Goal: Information Seeking & Learning: Check status

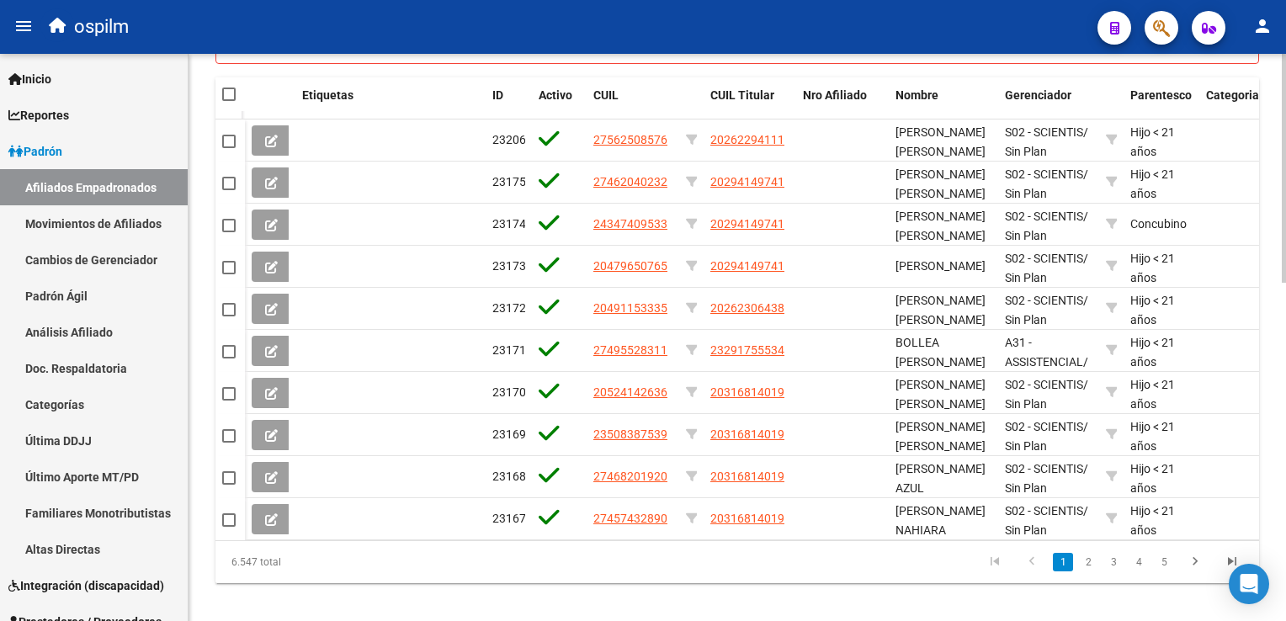
scroll to position [818, 0]
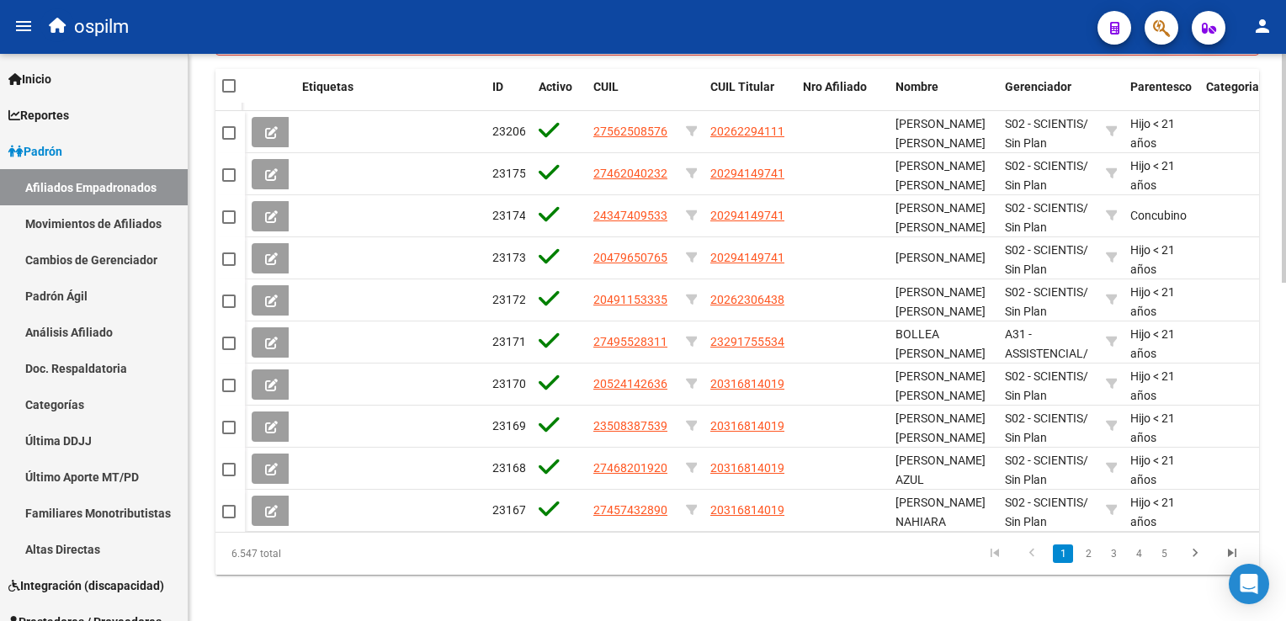
click at [1285, 487] on html "menu ospilm person Firma Express Inicio Calendario SSS Instructivos Contacto OS…" at bounding box center [643, 310] width 1286 height 621
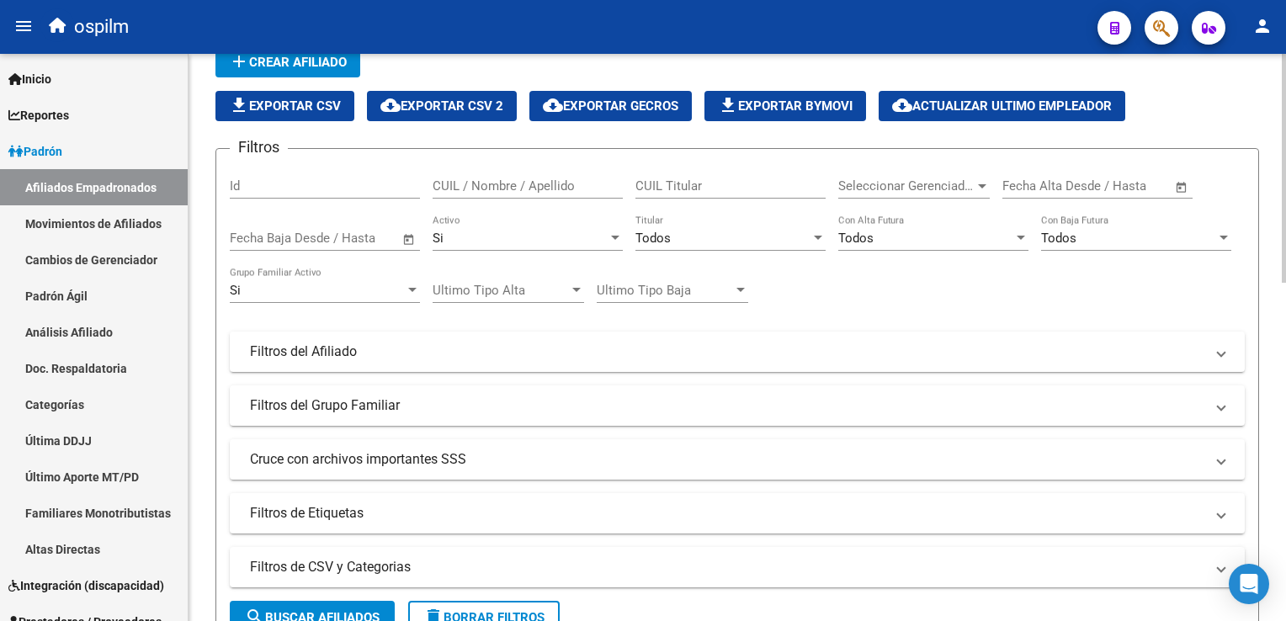
scroll to position [140, 0]
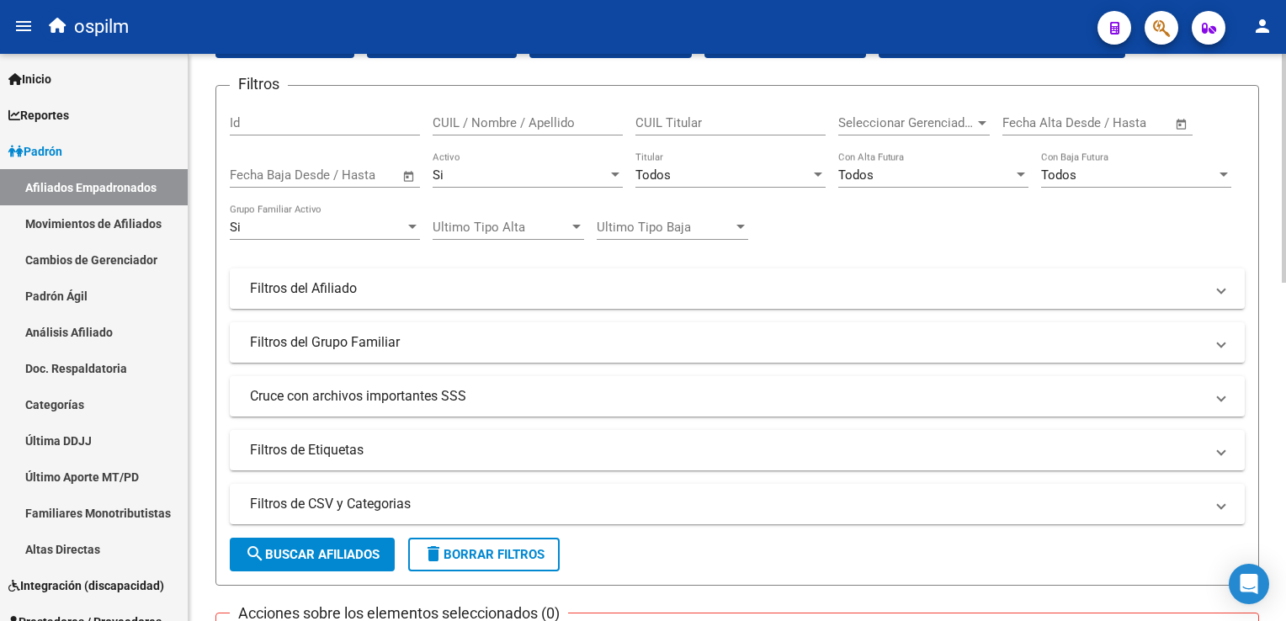
click at [1276, 146] on div "PADRON -> Afiliados Empadronados (alt+a) add Crear Afiliado file_download Expor…" at bounding box center [740, 610] width 1102 height 1393
click at [696, 175] on div "Todos" at bounding box center [723, 175] width 175 height 15
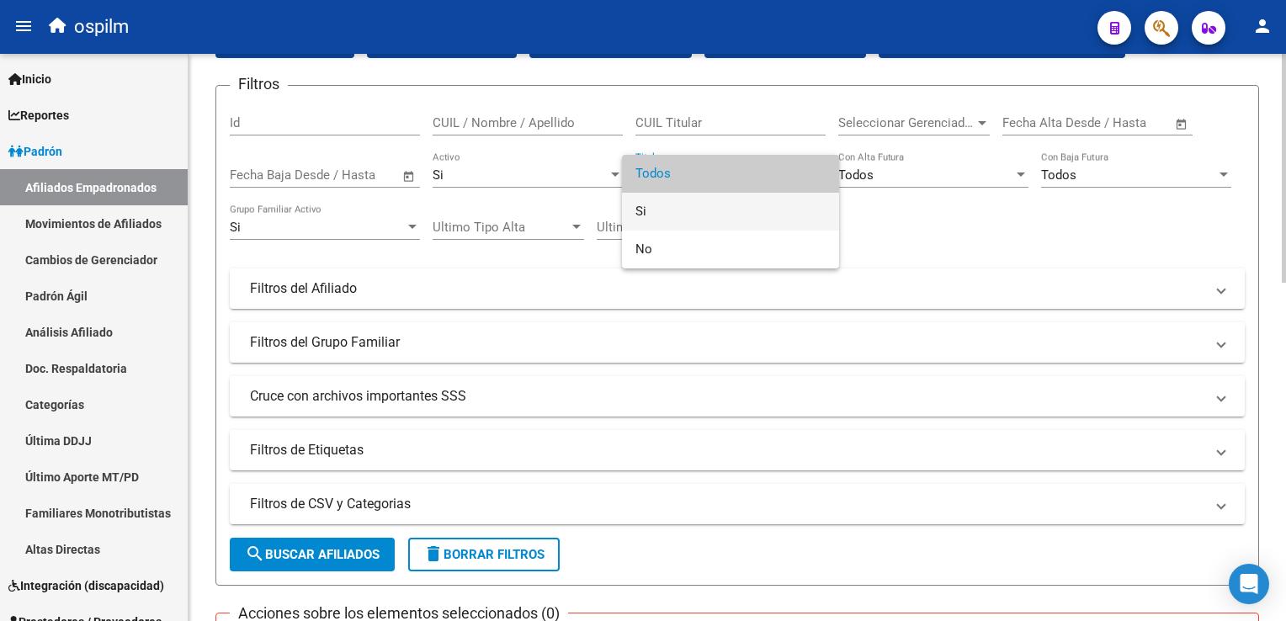
click at [663, 213] on span "Si" at bounding box center [731, 212] width 190 height 38
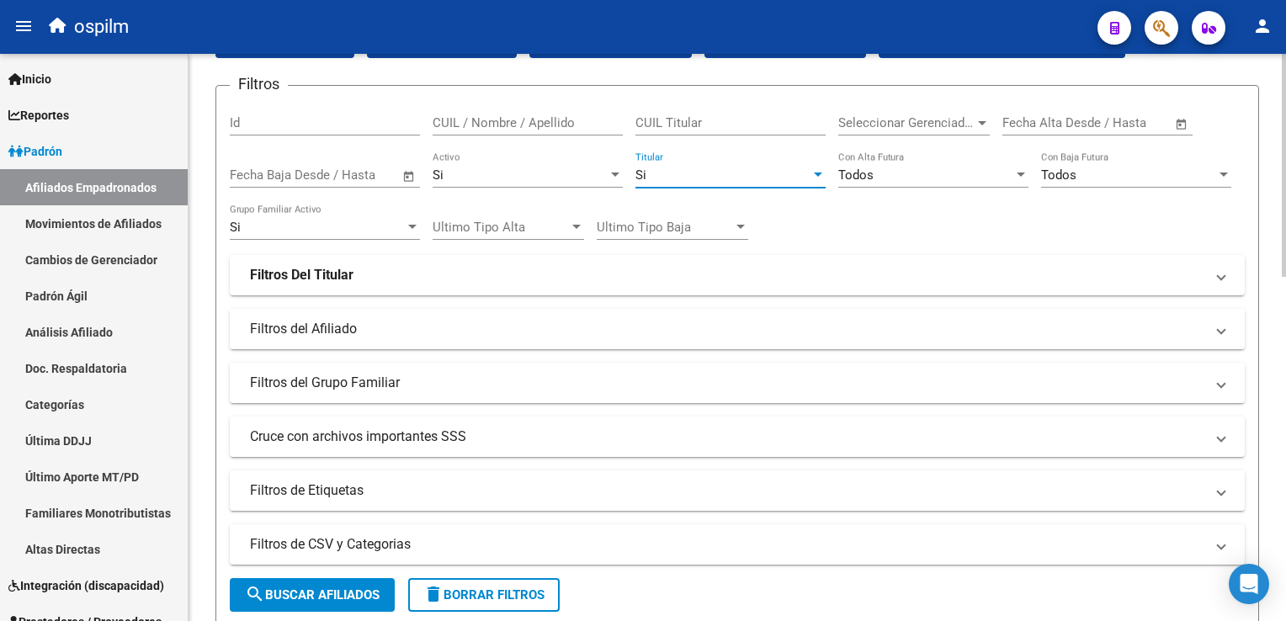
click at [331, 332] on mat-panel-title "Filtros del Afiliado" at bounding box center [727, 329] width 955 height 19
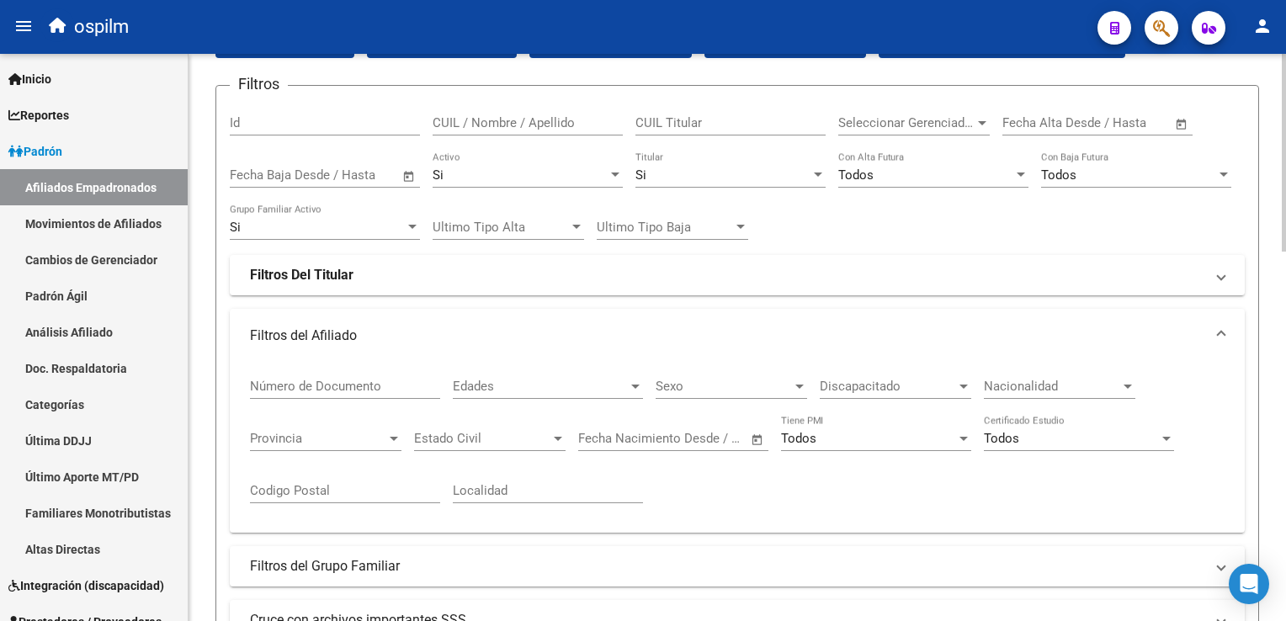
click at [842, 388] on span "Discapacitado" at bounding box center [888, 386] width 136 height 15
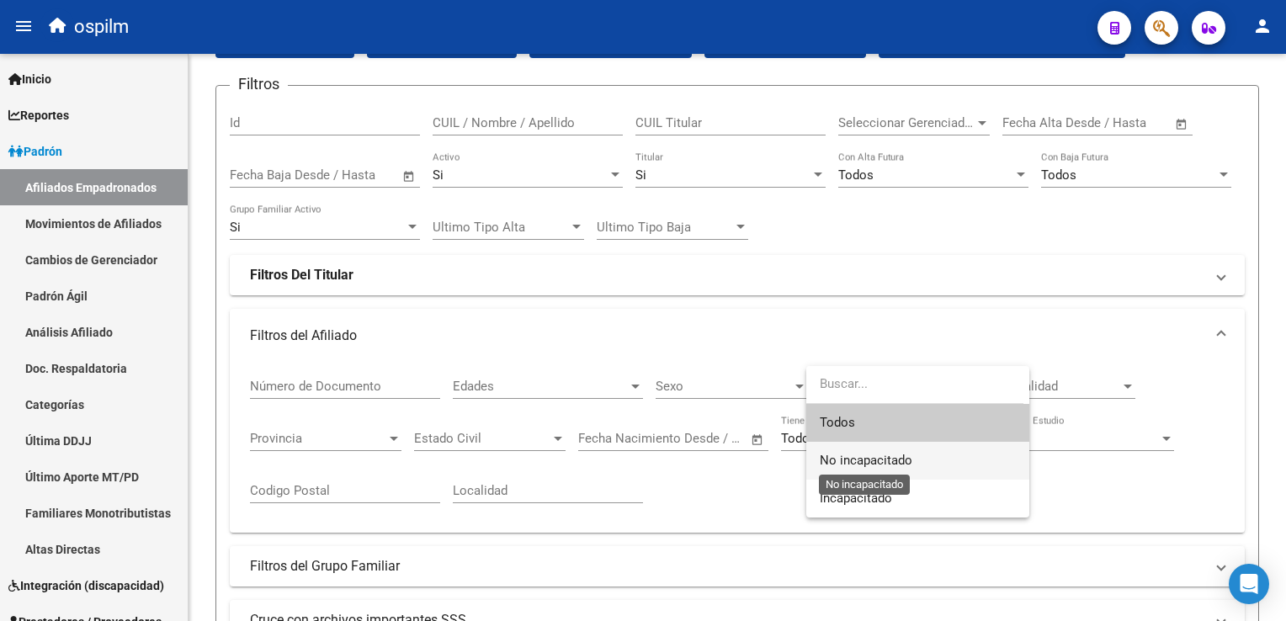
drag, startPoint x: 824, startPoint y: 458, endPoint x: 1258, endPoint y: 221, distance: 494.3
click at [824, 453] on span "No incapacitado" at bounding box center [866, 460] width 93 height 15
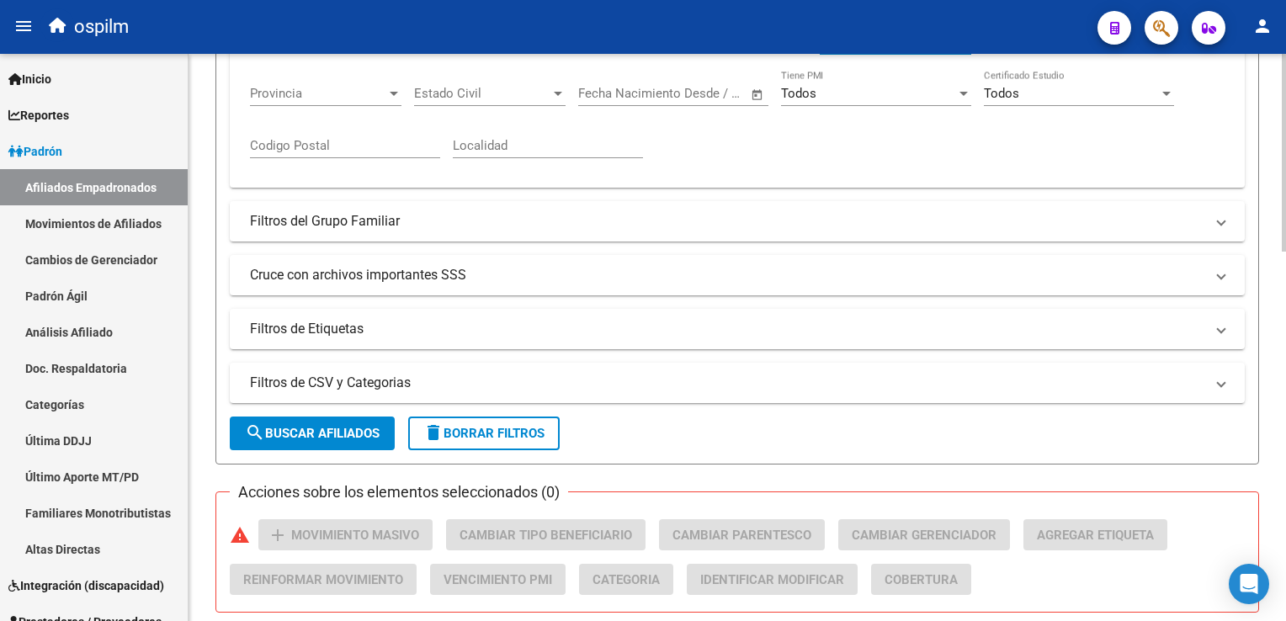
click at [1285, 251] on html "menu ospilm person Firma Express Inicio Calendario SSS Instructivos Contacto OS…" at bounding box center [643, 310] width 1286 height 621
click at [334, 259] on mat-expansion-panel-header "Cruce con archivos importantes SSS" at bounding box center [737, 273] width 1015 height 40
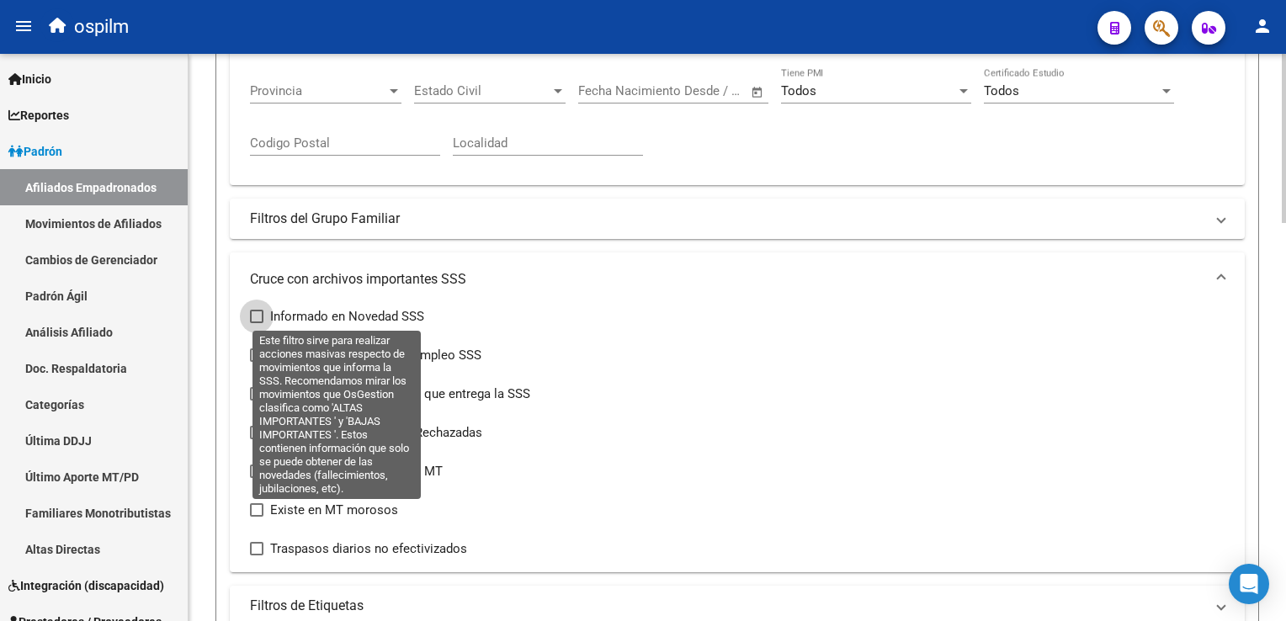
click at [269, 315] on label "Informado en Novedad SSS" at bounding box center [337, 316] width 174 height 20
click at [257, 323] on input "Informado en Novedad SSS" at bounding box center [256, 323] width 1 height 1
checkbox input "true"
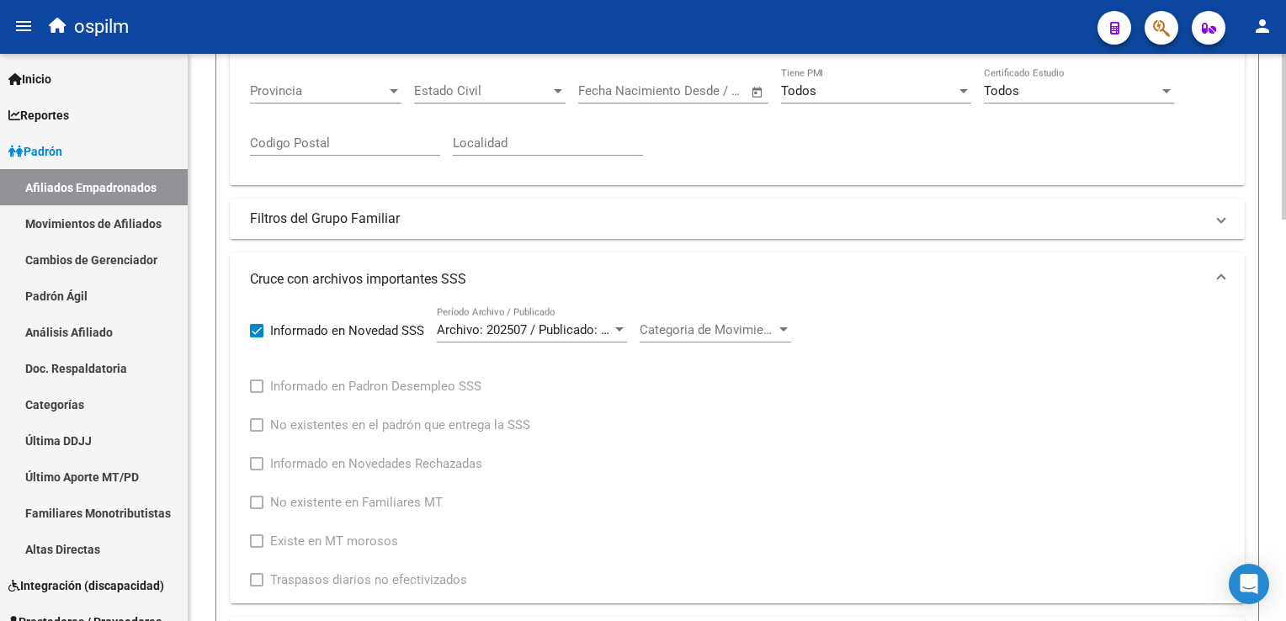
click at [694, 332] on span "Categoria de Movimiento" at bounding box center [708, 329] width 136 height 15
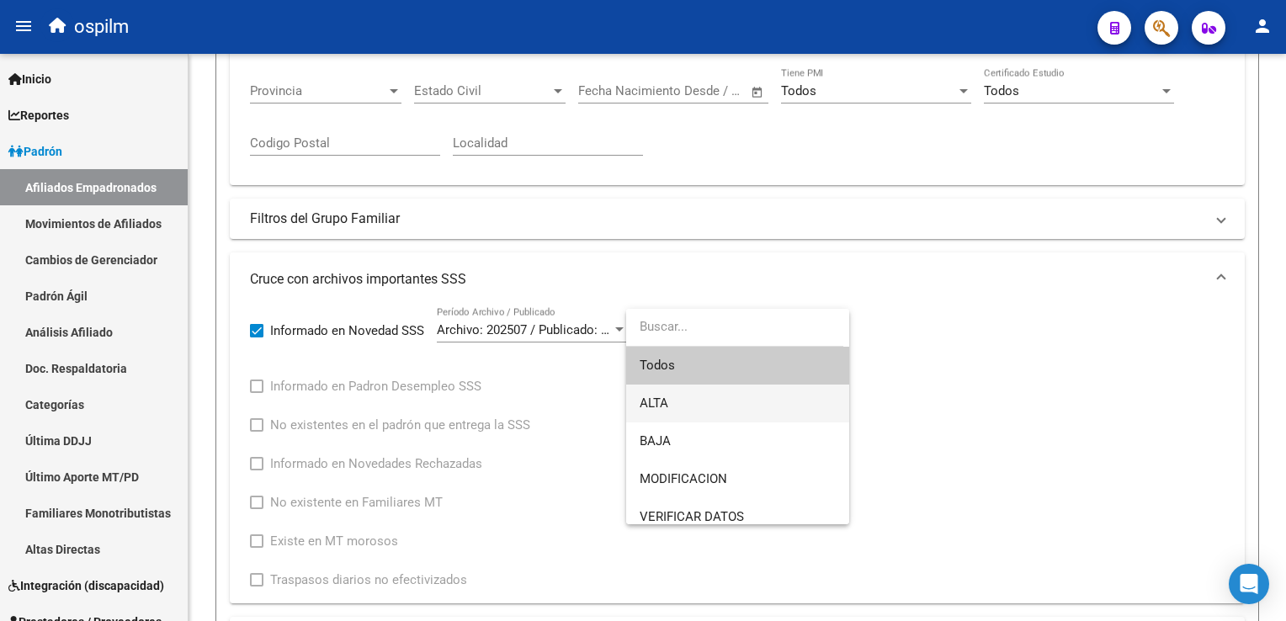
click at [690, 405] on span "ALTA" at bounding box center [738, 404] width 196 height 38
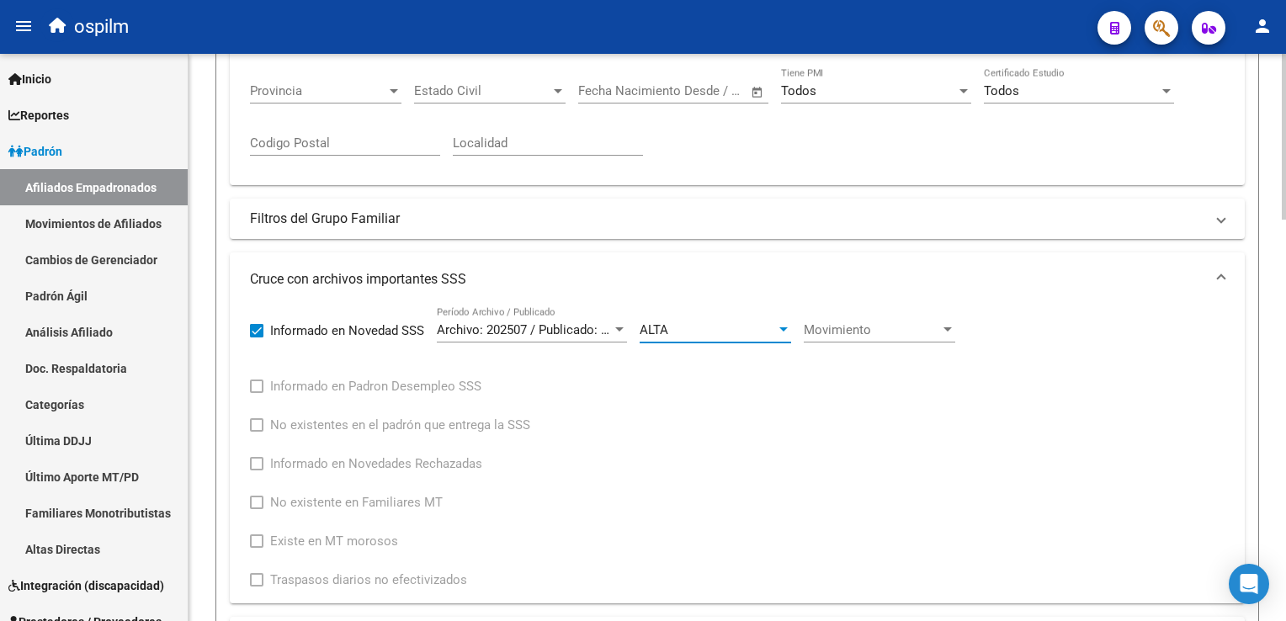
click at [870, 339] on div "Movimiento Movimiento" at bounding box center [880, 324] width 152 height 36
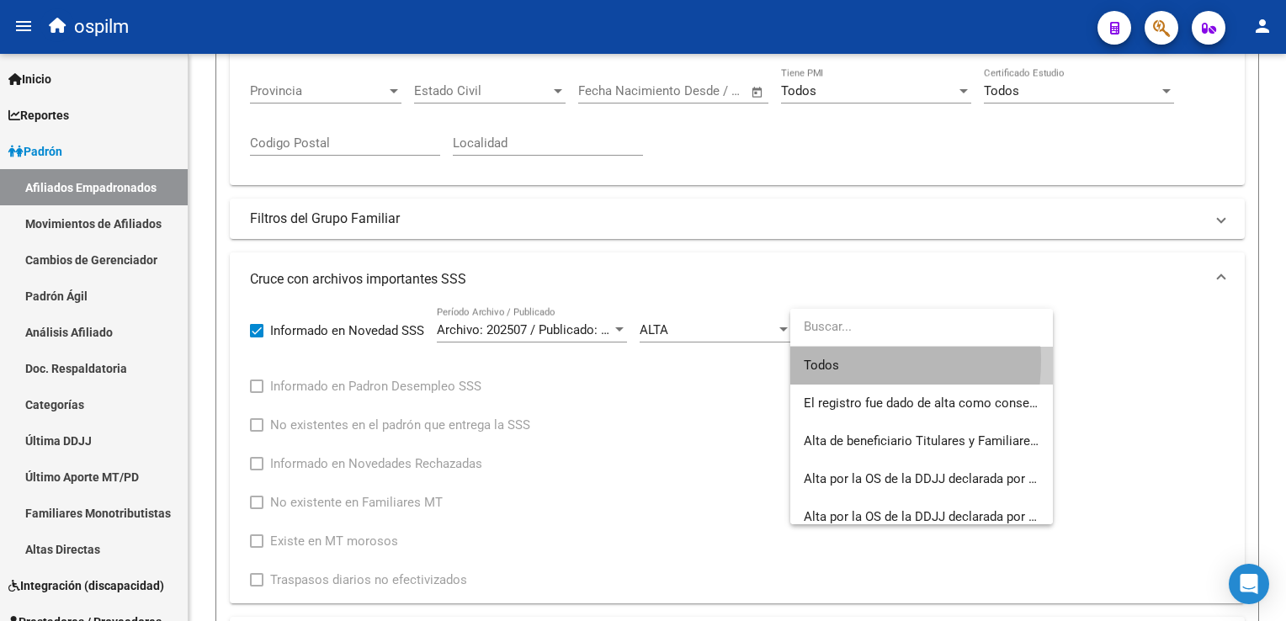
drag, startPoint x: 819, startPoint y: 360, endPoint x: 1262, endPoint y: 229, distance: 461.9
click at [820, 359] on span "Todos" at bounding box center [922, 366] width 236 height 38
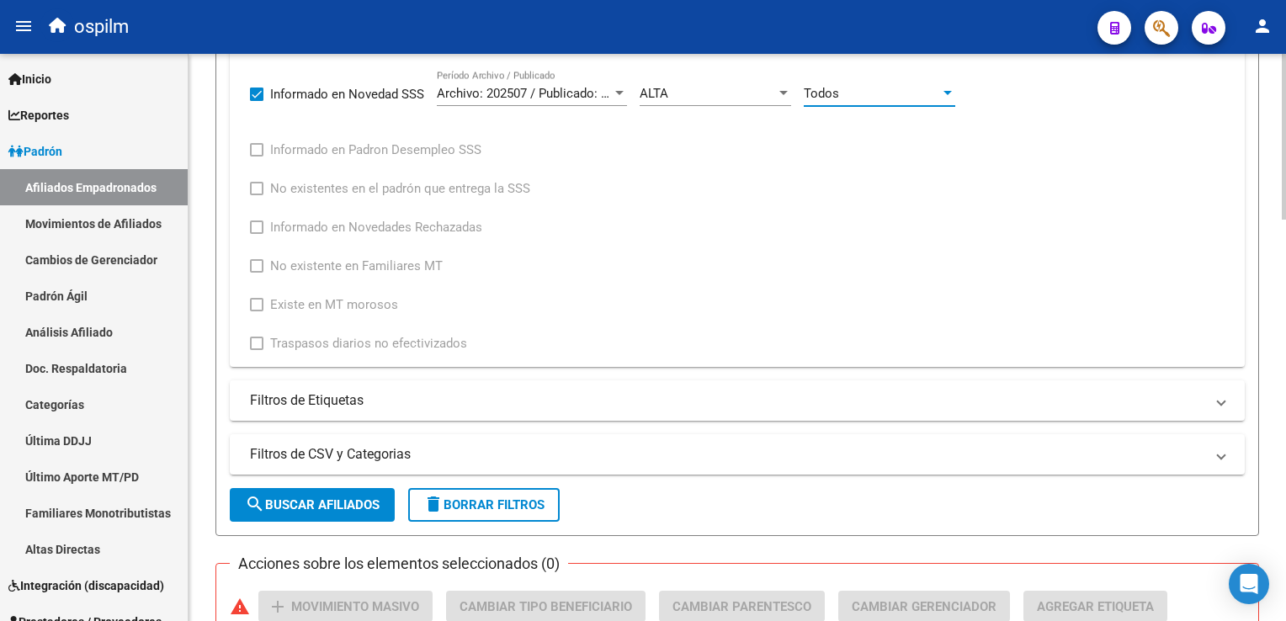
click at [1285, 283] on html "menu ospilm person Firma Express Inicio Calendario SSS Instructivos Contacto OS…" at bounding box center [643, 310] width 1286 height 621
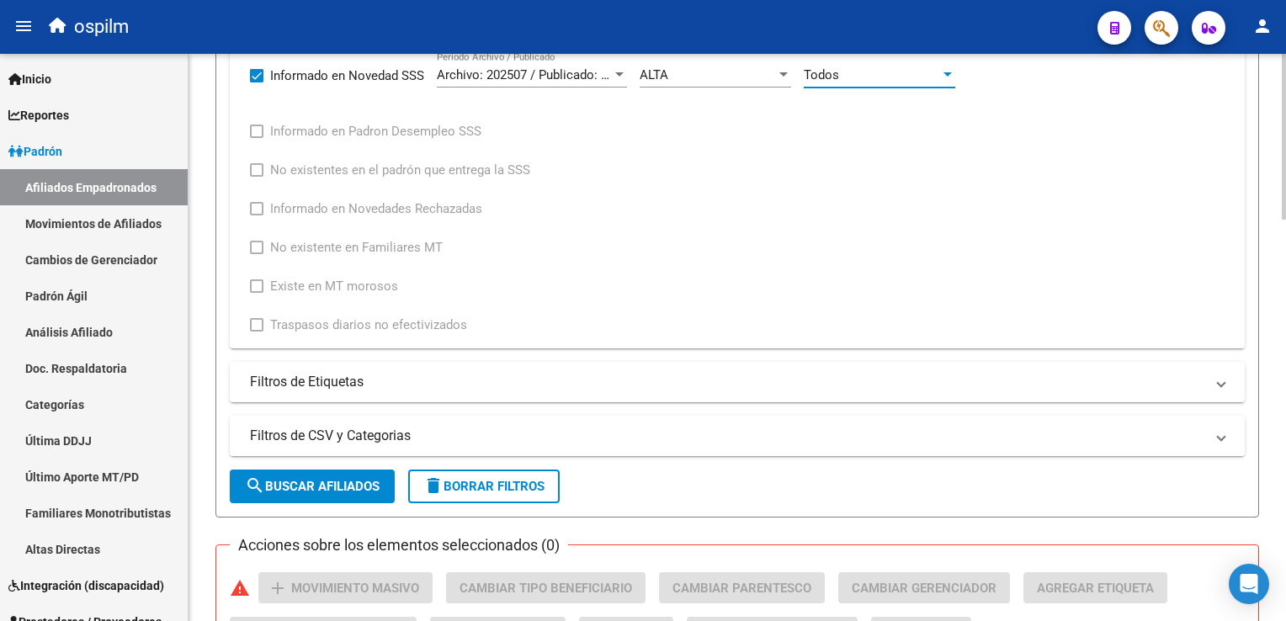
drag, startPoint x: 323, startPoint y: 487, endPoint x: 384, endPoint y: 432, distance: 81.7
click at [332, 475] on button "search Buscar Afiliados" at bounding box center [312, 487] width 165 height 34
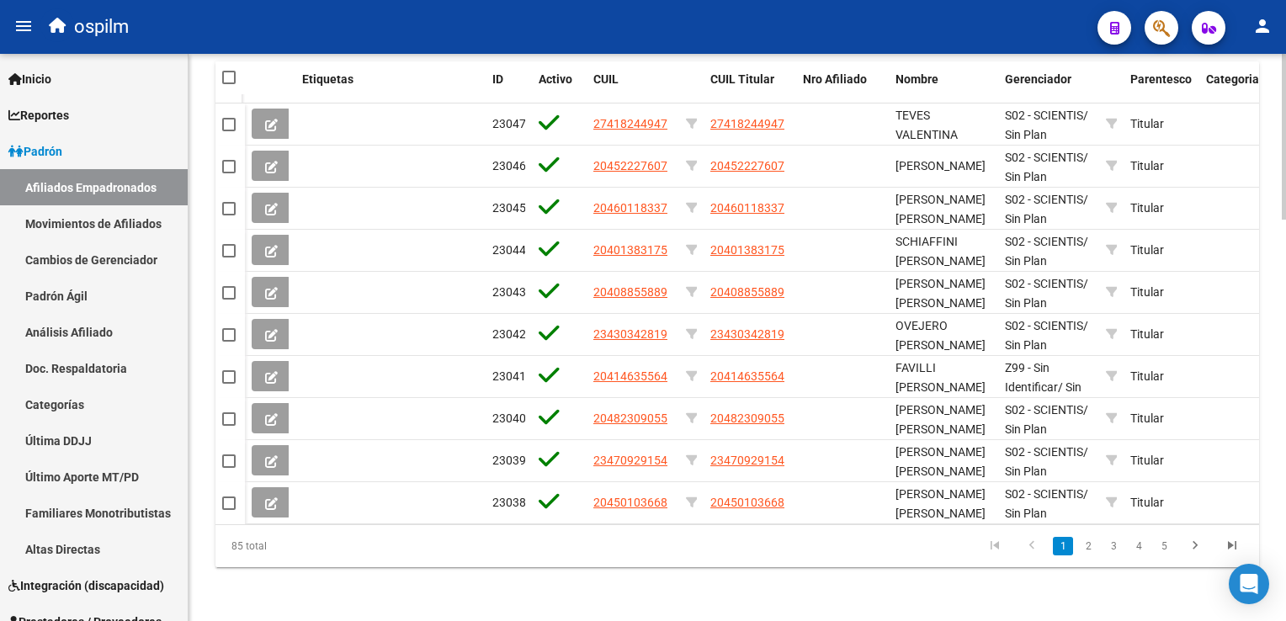
scroll to position [1370, 0]
click at [1285, 499] on html "menu ospilm person Firma Express Inicio Calendario SSS Instructivos Contacto OS…" at bounding box center [643, 310] width 1286 height 621
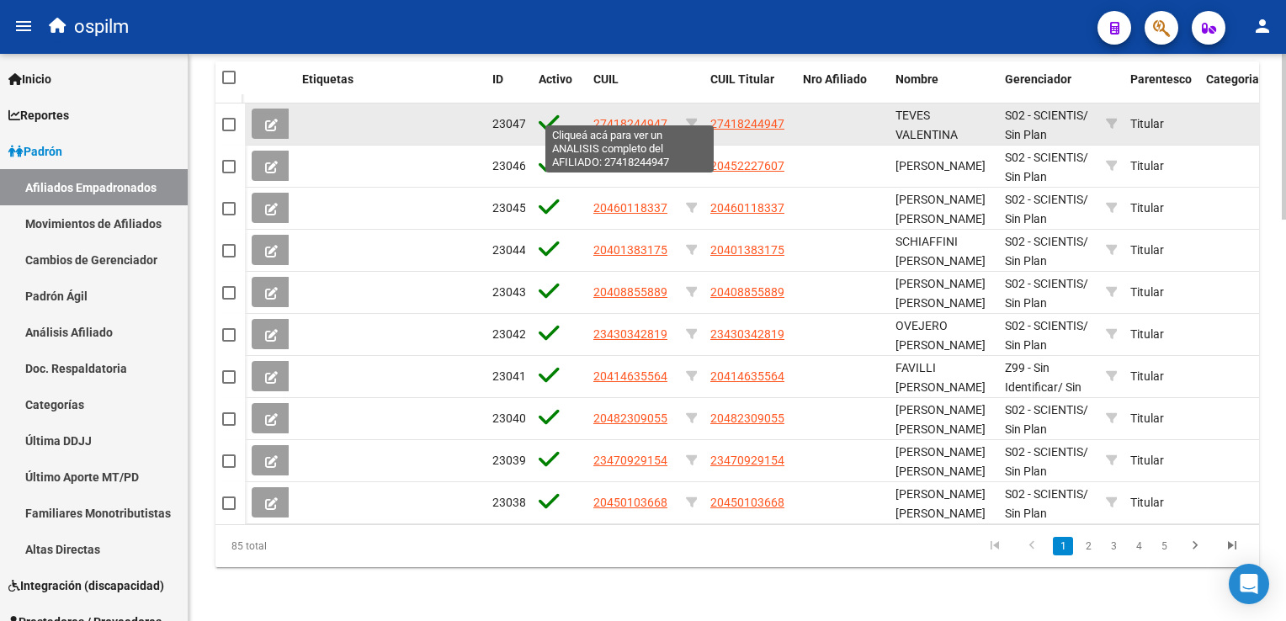
click at [620, 114] on app-link-go-to "27418244947" at bounding box center [630, 123] width 74 height 19
click at [647, 117] on span "27418244947" at bounding box center [630, 123] width 74 height 13
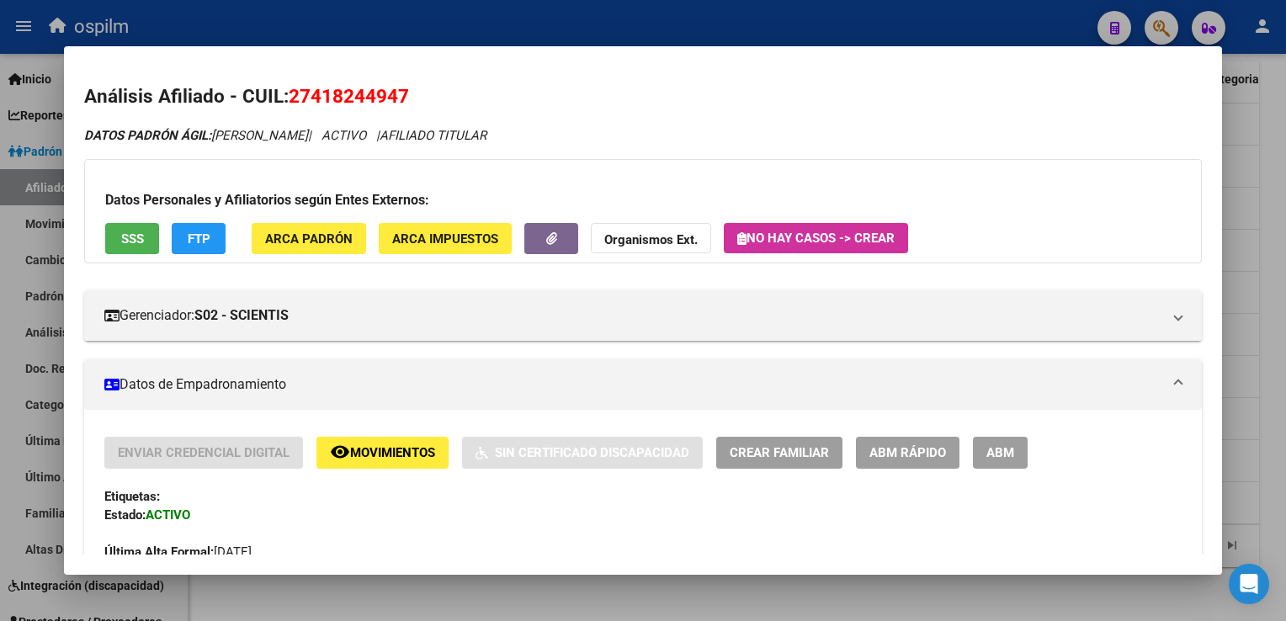
drag, startPoint x: 397, startPoint y: 104, endPoint x: 290, endPoint y: 100, distance: 107.8
click at [290, 100] on h2 "Análisis Afiliado - CUIL: 27418244947" at bounding box center [642, 96] width 1117 height 29
click at [1285, 336] on html "menu ospilm person Firma Express Inicio Calendario SSS Instructivos Contacto OS…" at bounding box center [643, 310] width 1286 height 621
click at [1285, 162] on div at bounding box center [643, 310] width 1286 height 621
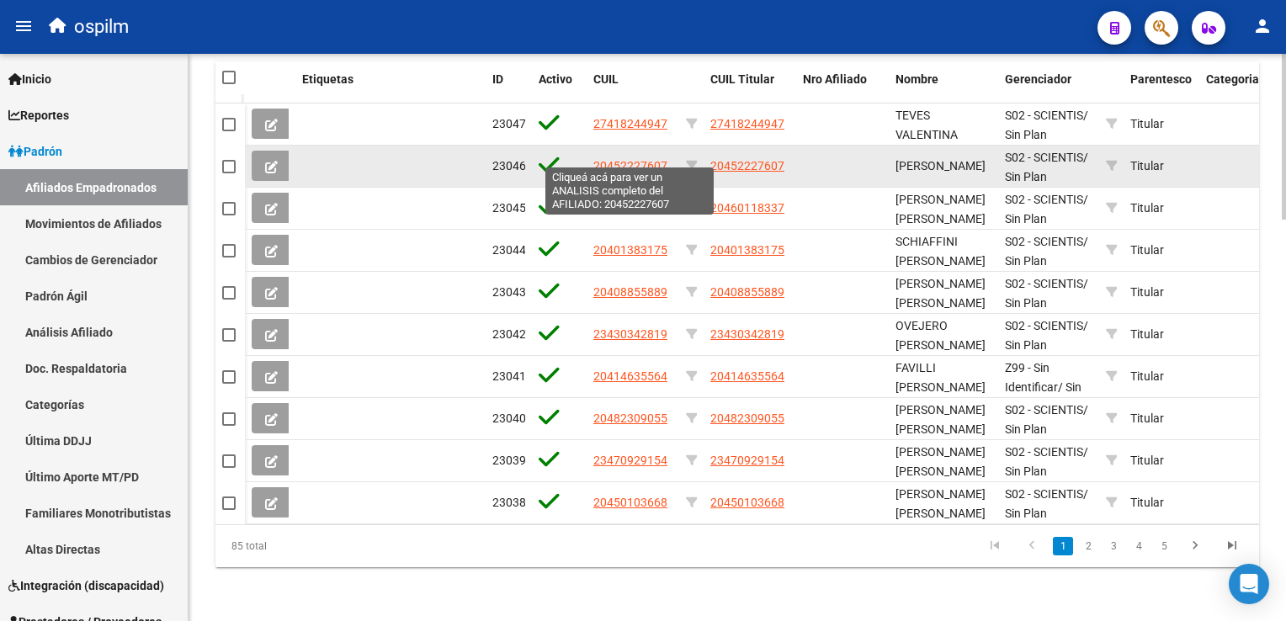
click at [620, 159] on span "20452227607" at bounding box center [630, 165] width 74 height 13
type textarea "20452227607"
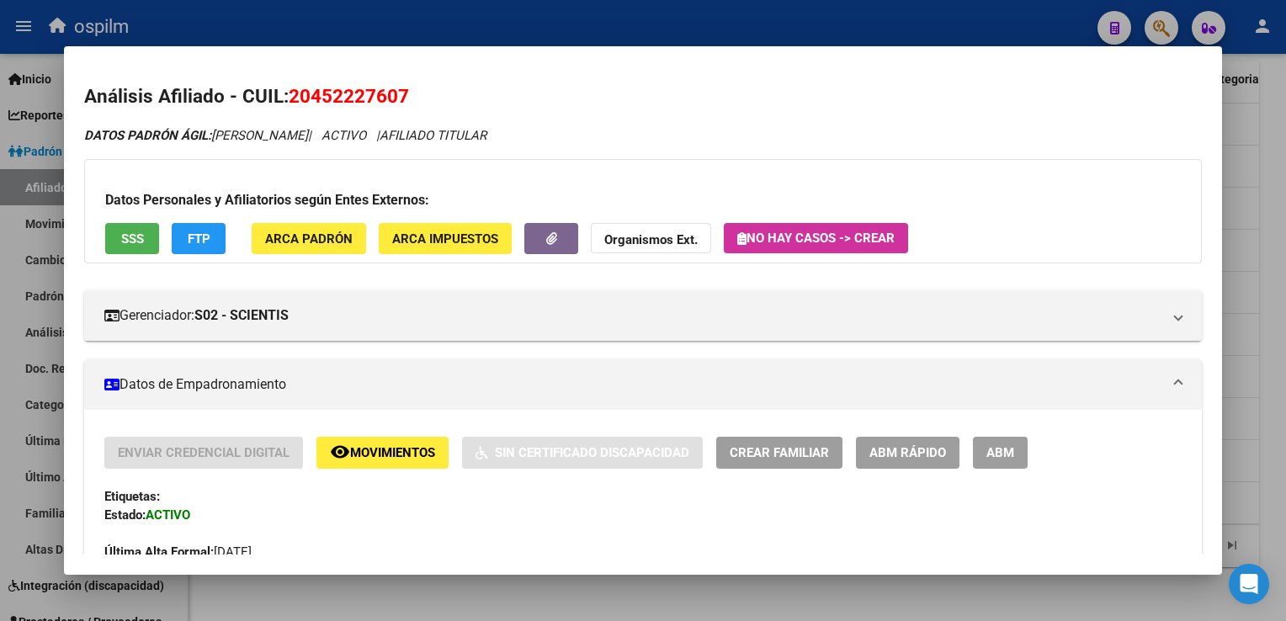
drag, startPoint x: 430, startPoint y: 96, endPoint x: 291, endPoint y: 109, distance: 139.5
click at [291, 109] on h2 "Análisis Afiliado - CUIL: 20452227607" at bounding box center [642, 96] width 1117 height 29
copy span "20452227607"
click at [372, 447] on span "Movimientos" at bounding box center [392, 453] width 85 height 15
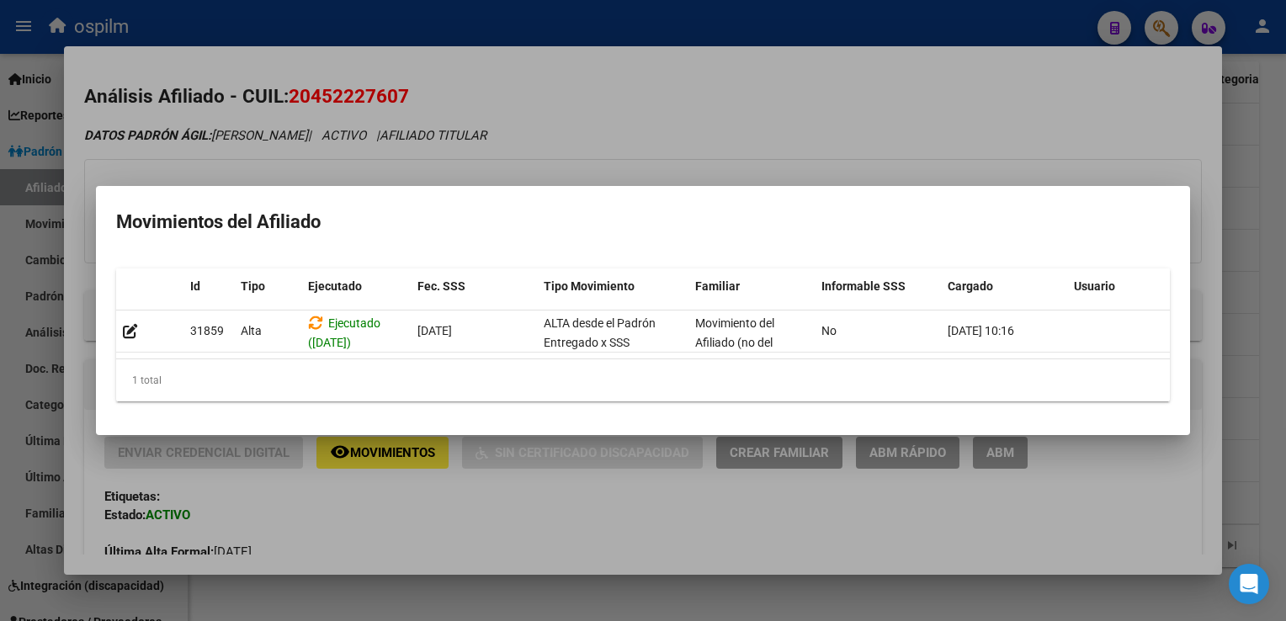
click at [699, 109] on div at bounding box center [643, 310] width 1286 height 621
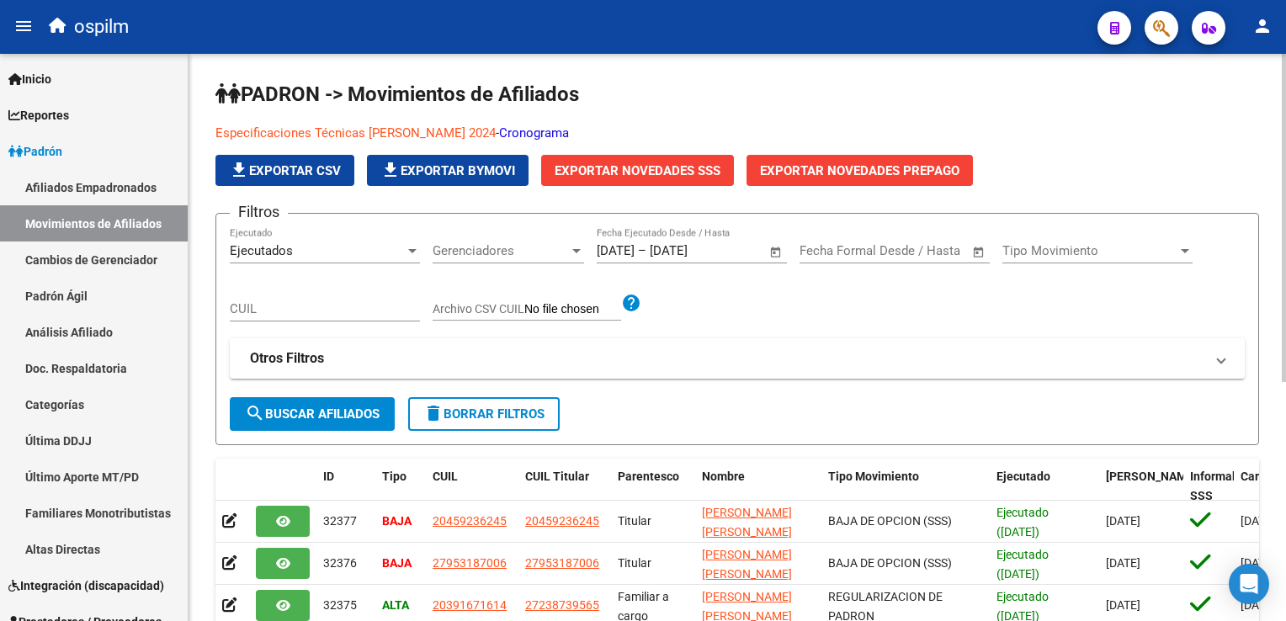
click at [1282, 131] on div at bounding box center [1284, 218] width 4 height 328
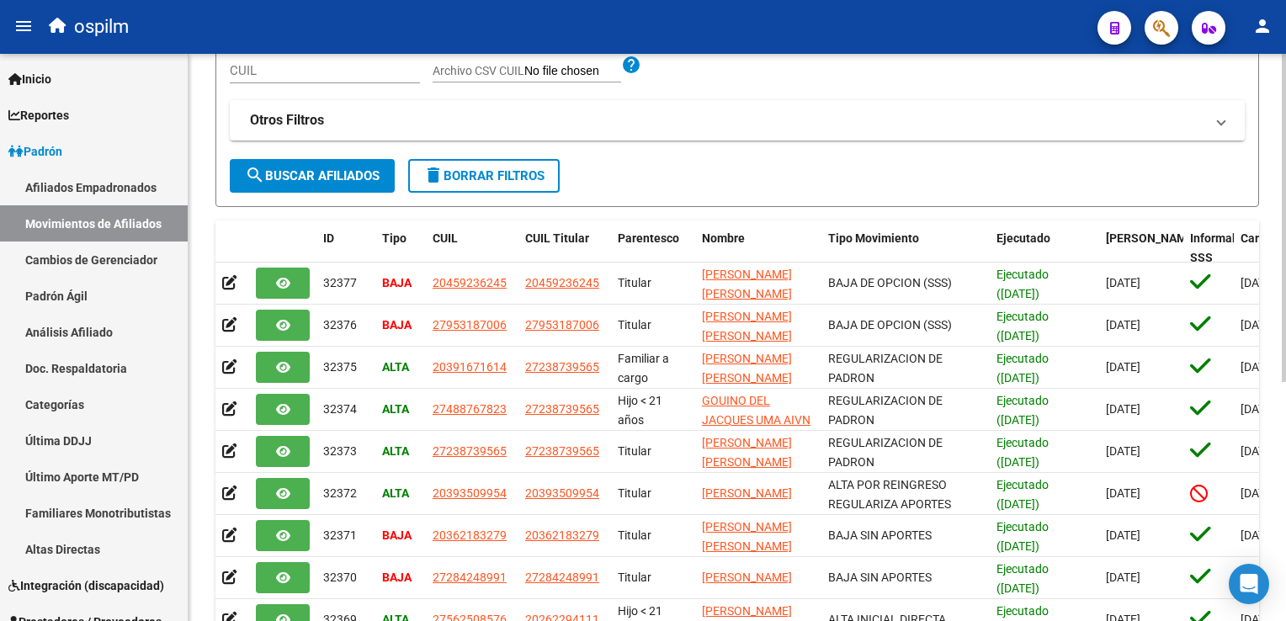
scroll to position [241, 0]
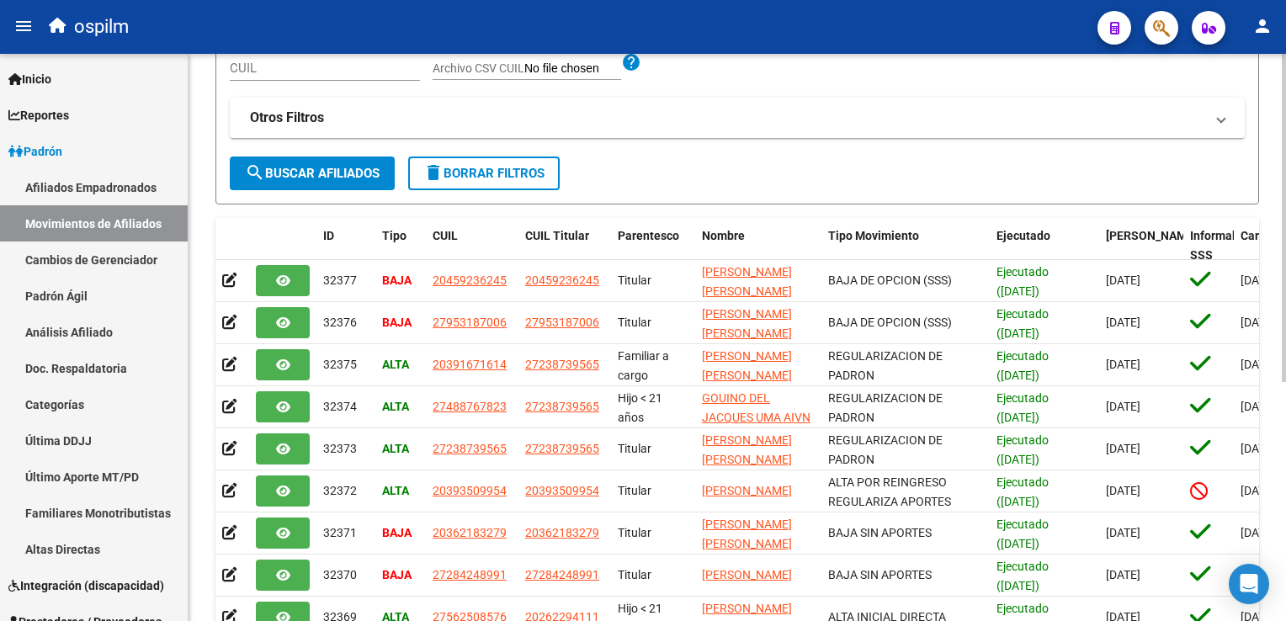
click at [1285, 271] on html "menu ospilm person Firma Express Inicio Calendario SSS Instructivos Contacto OS…" at bounding box center [643, 310] width 1286 height 621
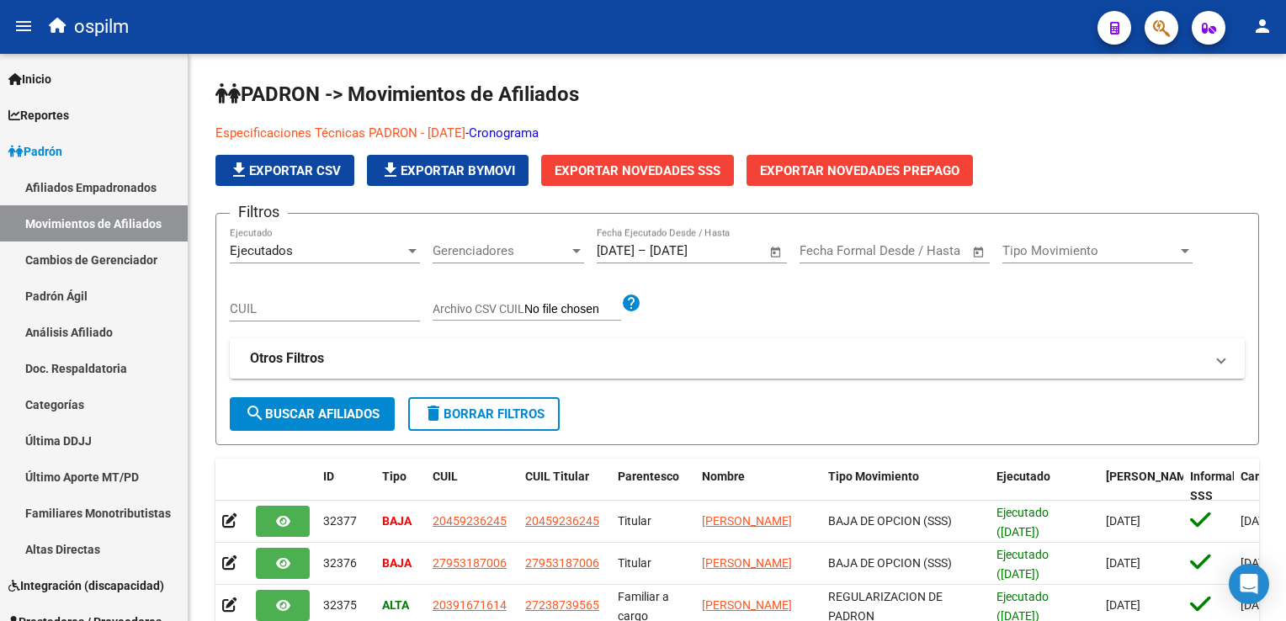
scroll to position [241, 0]
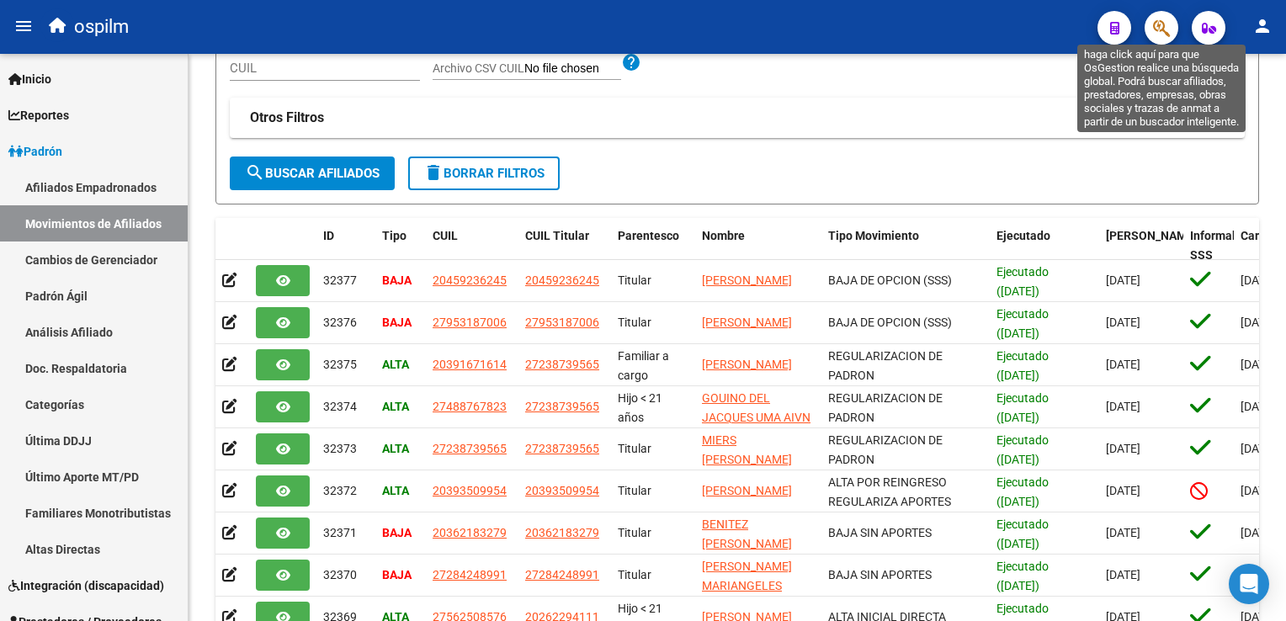
click at [1151, 24] on button "button" at bounding box center [1162, 28] width 34 height 34
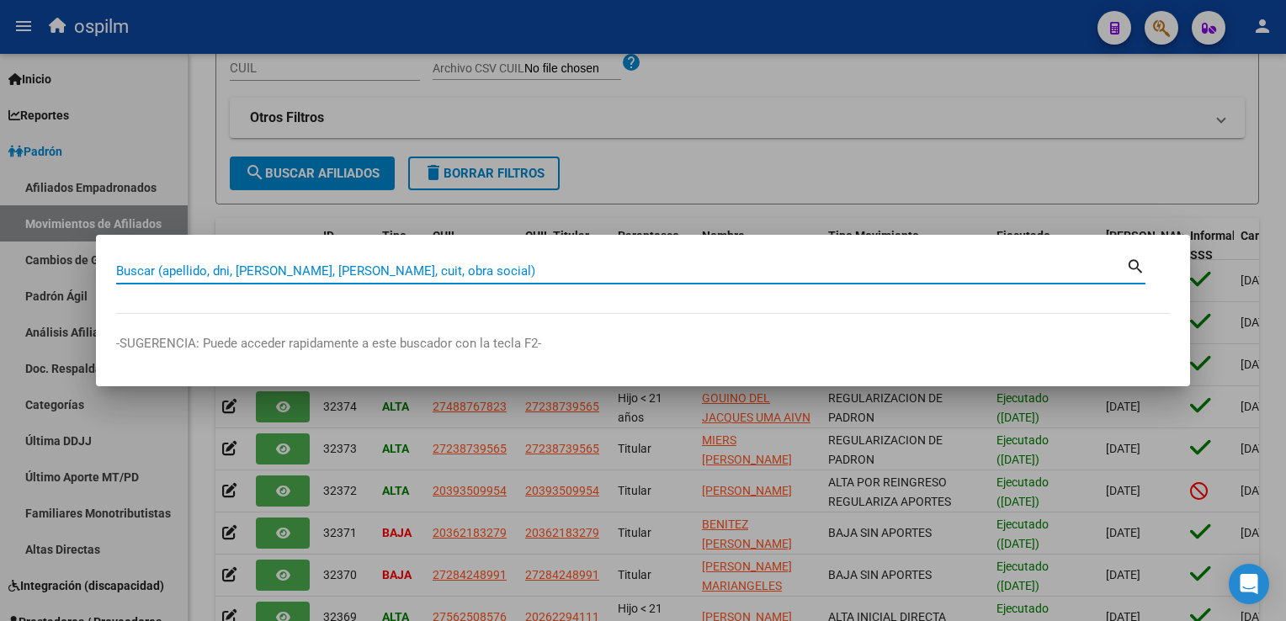
paste input "23248724714"
type input "23248724714"
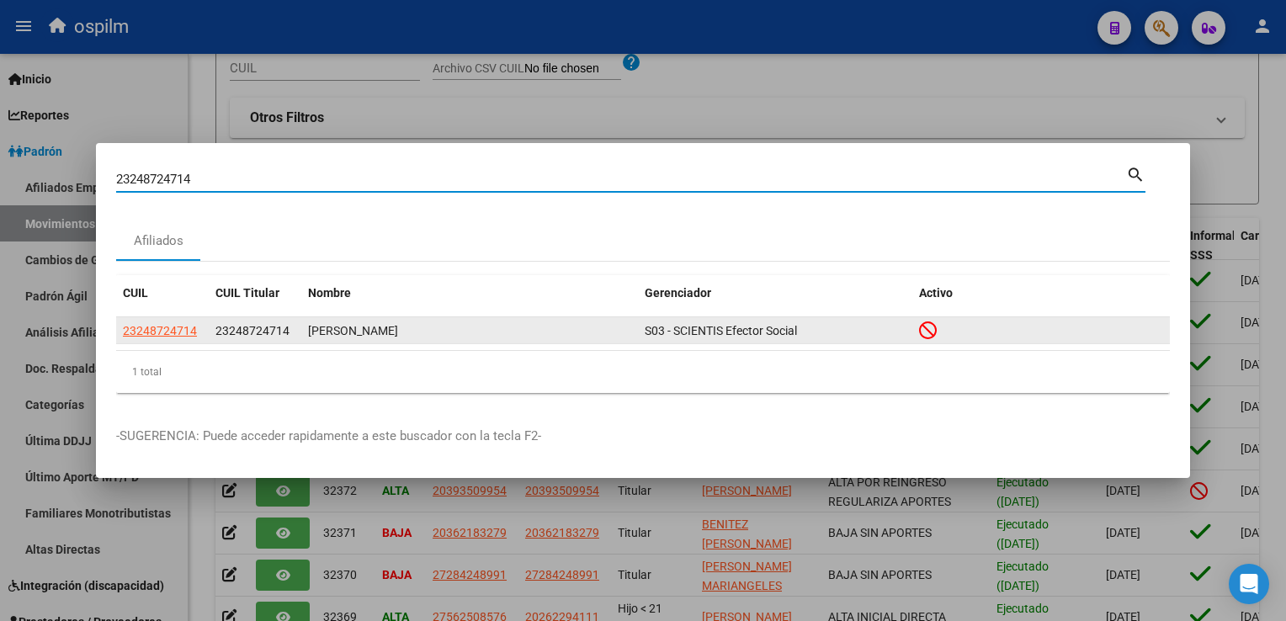
click at [192, 331] on span "23248724714" at bounding box center [160, 330] width 74 height 13
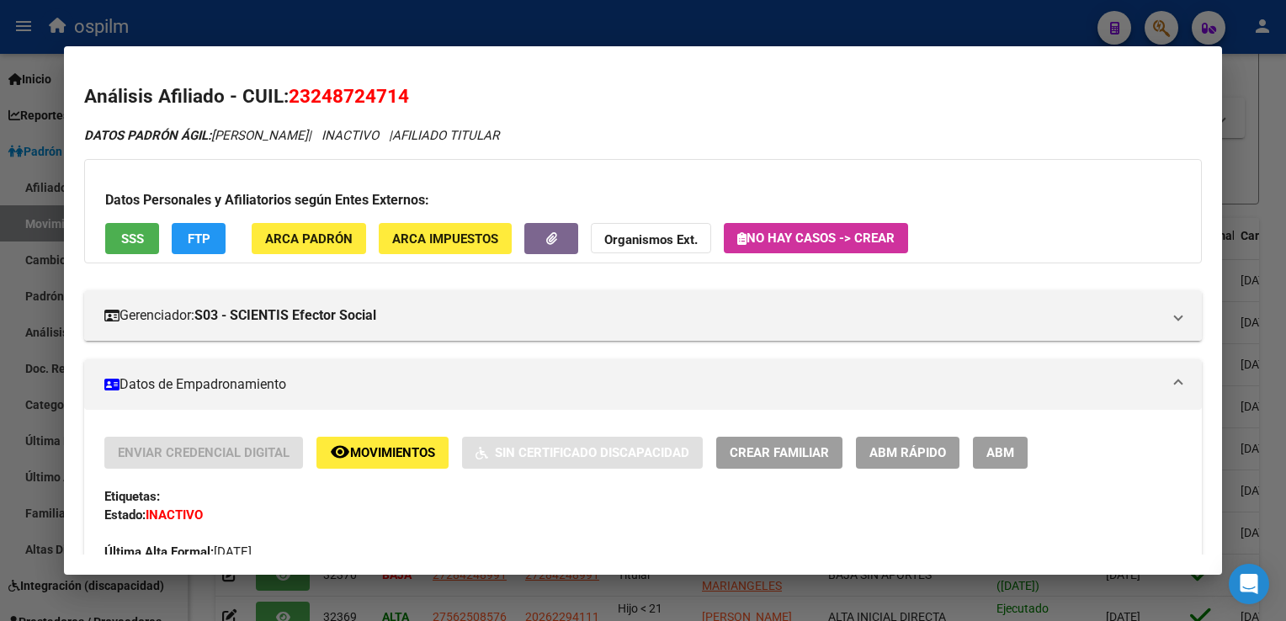
click at [194, 243] on span "FTP" at bounding box center [199, 238] width 23 height 15
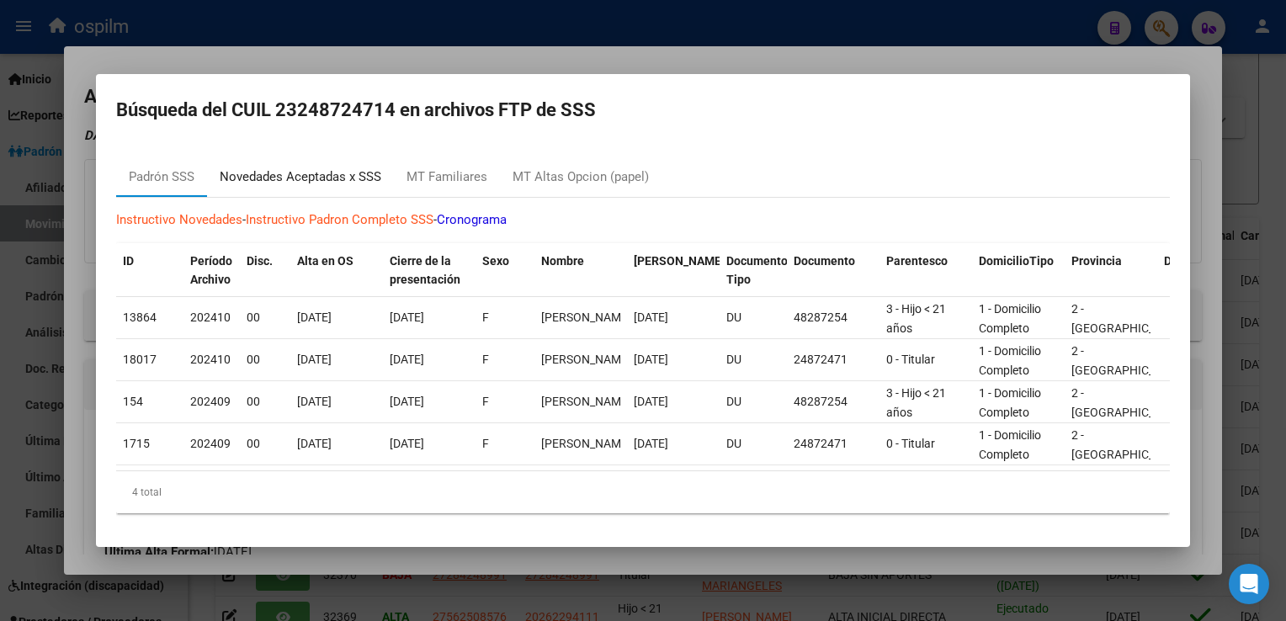
click at [336, 160] on div "Novedades Aceptadas x SSS" at bounding box center [300, 177] width 187 height 40
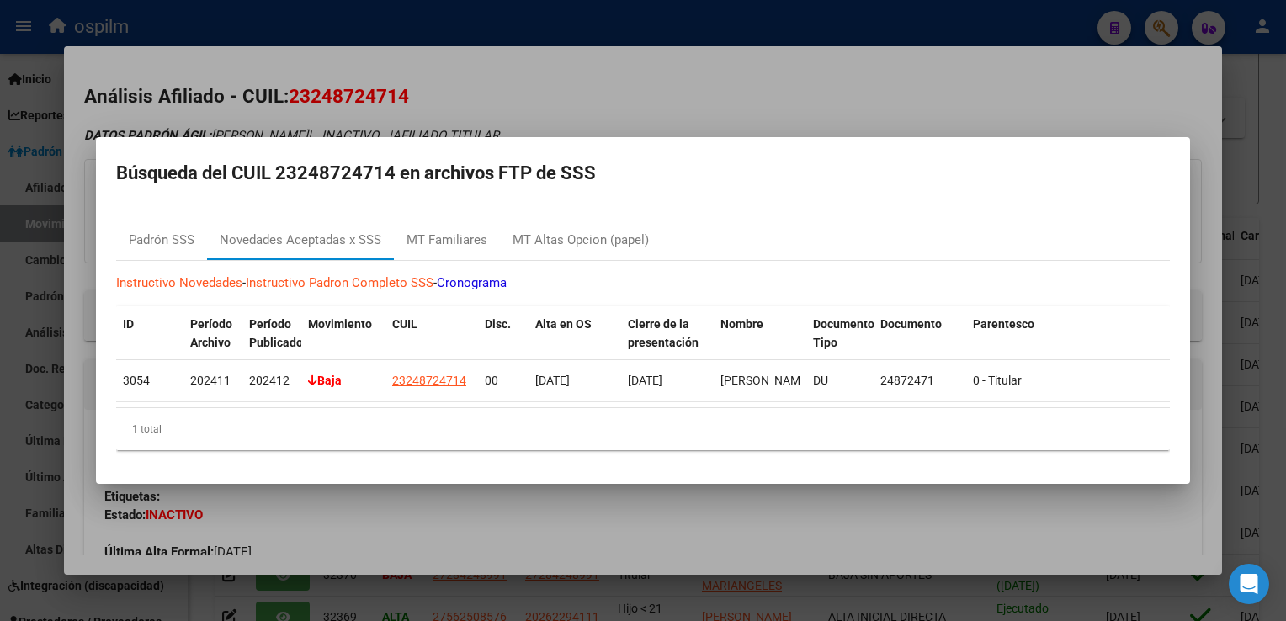
click at [533, 82] on div at bounding box center [643, 310] width 1286 height 621
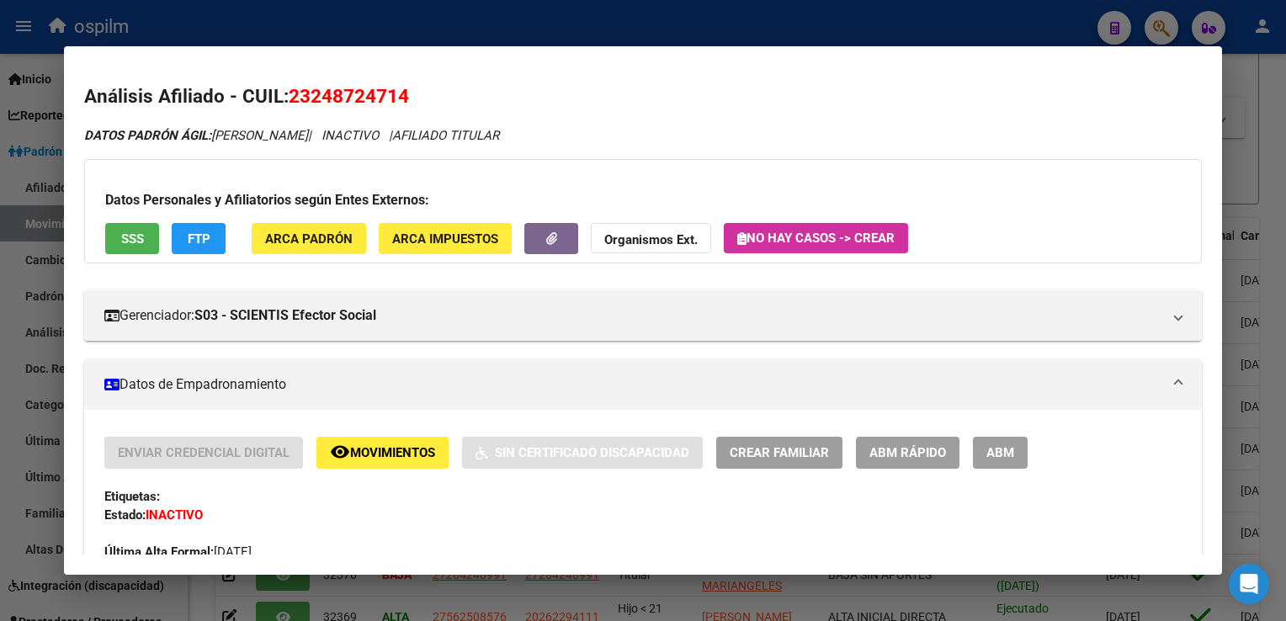
click at [354, 449] on span "Movimientos" at bounding box center [392, 453] width 85 height 15
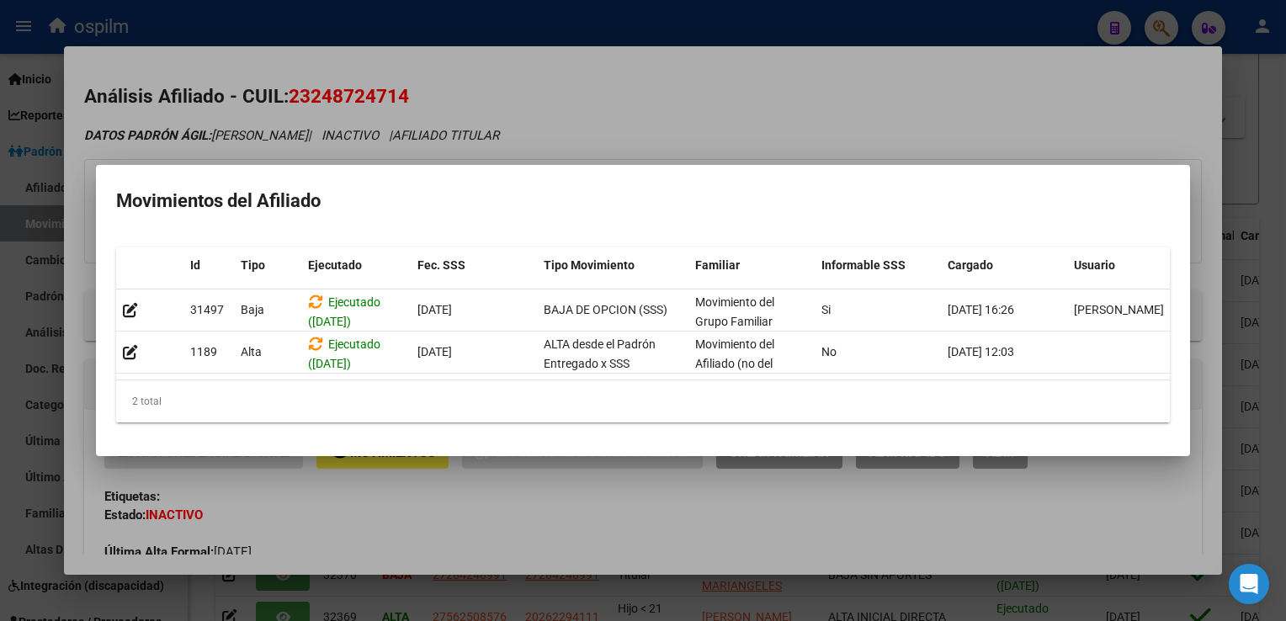
click at [653, 84] on div at bounding box center [643, 310] width 1286 height 621
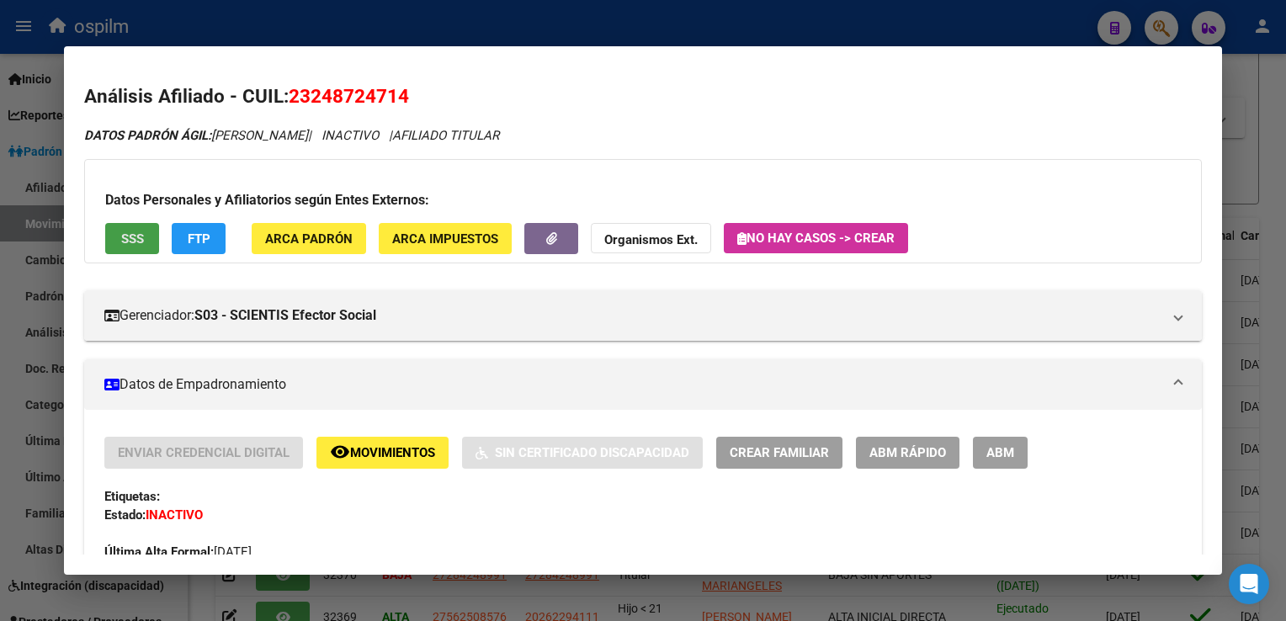
click at [130, 240] on span "SSS" at bounding box center [132, 238] width 23 height 15
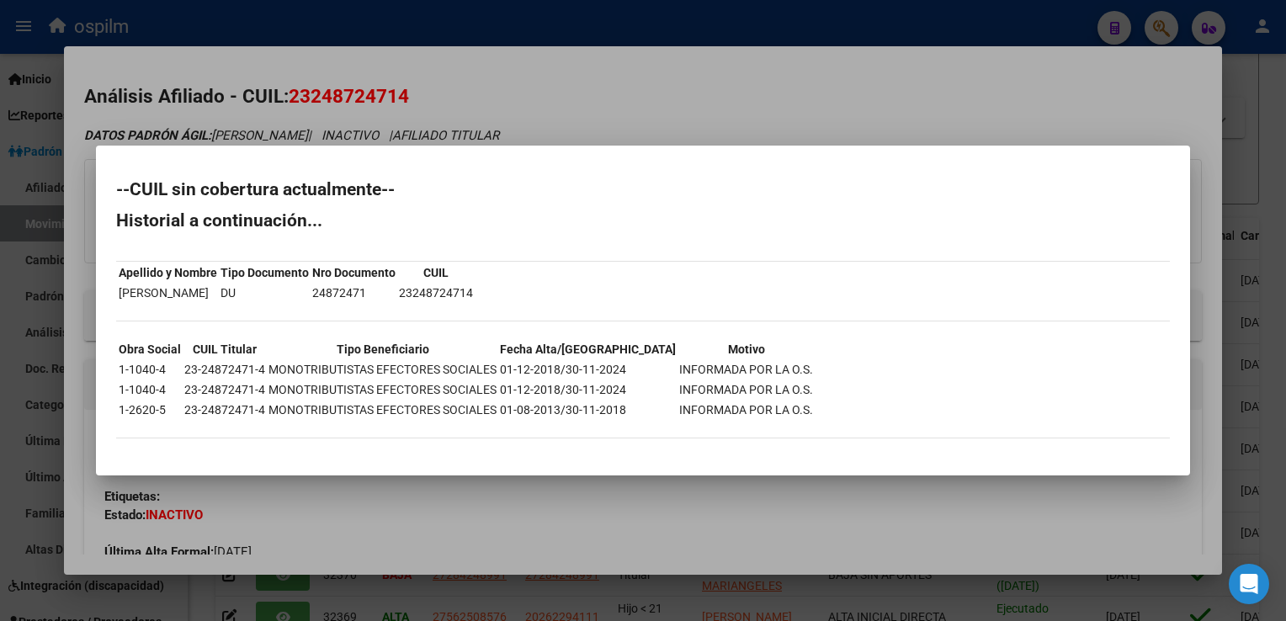
click at [693, 67] on div at bounding box center [643, 310] width 1286 height 621
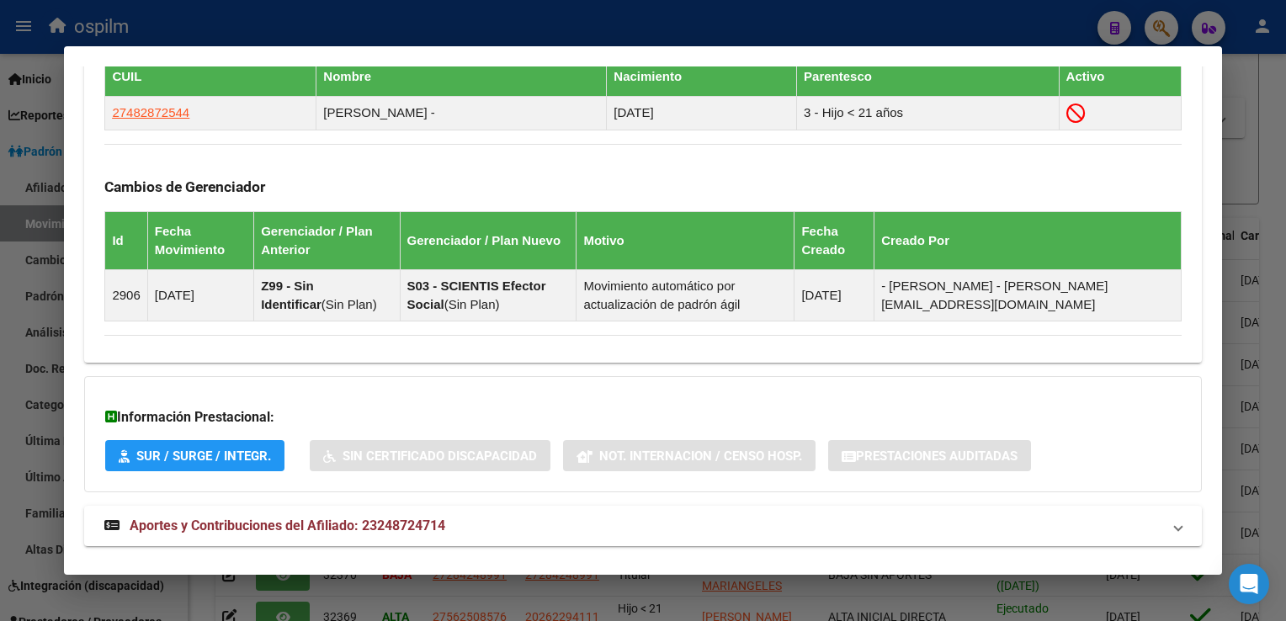
scroll to position [1017, 0]
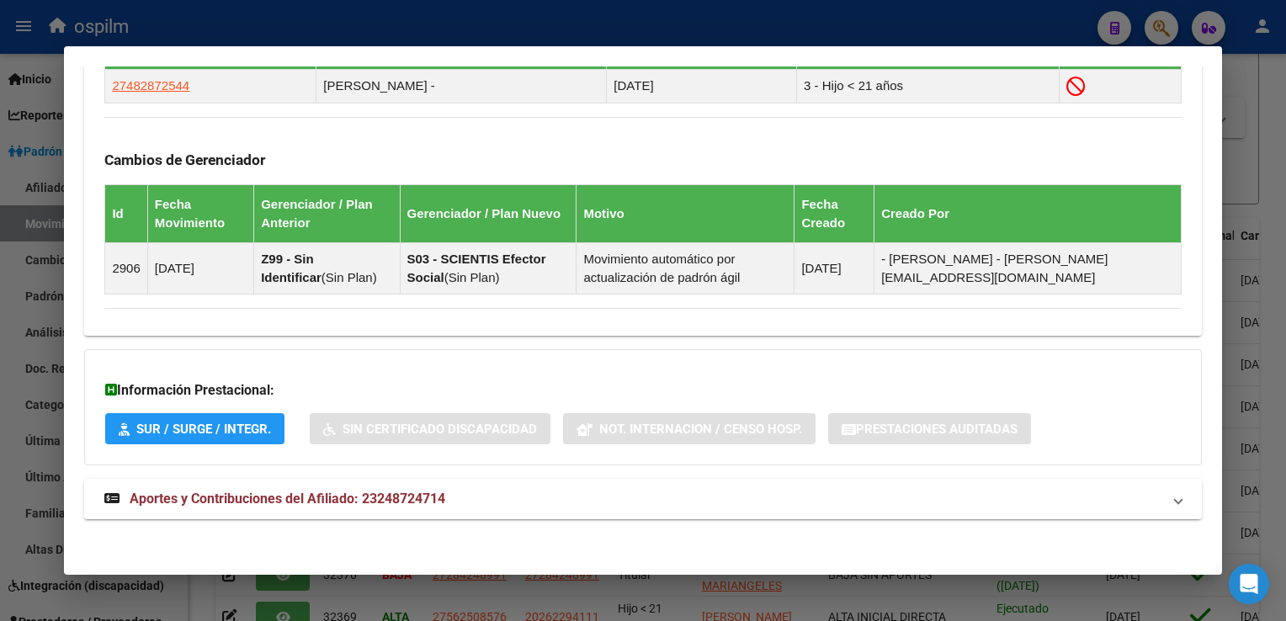
click at [253, 495] on span "Aportes y Contribuciones del Afiliado: 23248724714" at bounding box center [288, 499] width 316 height 16
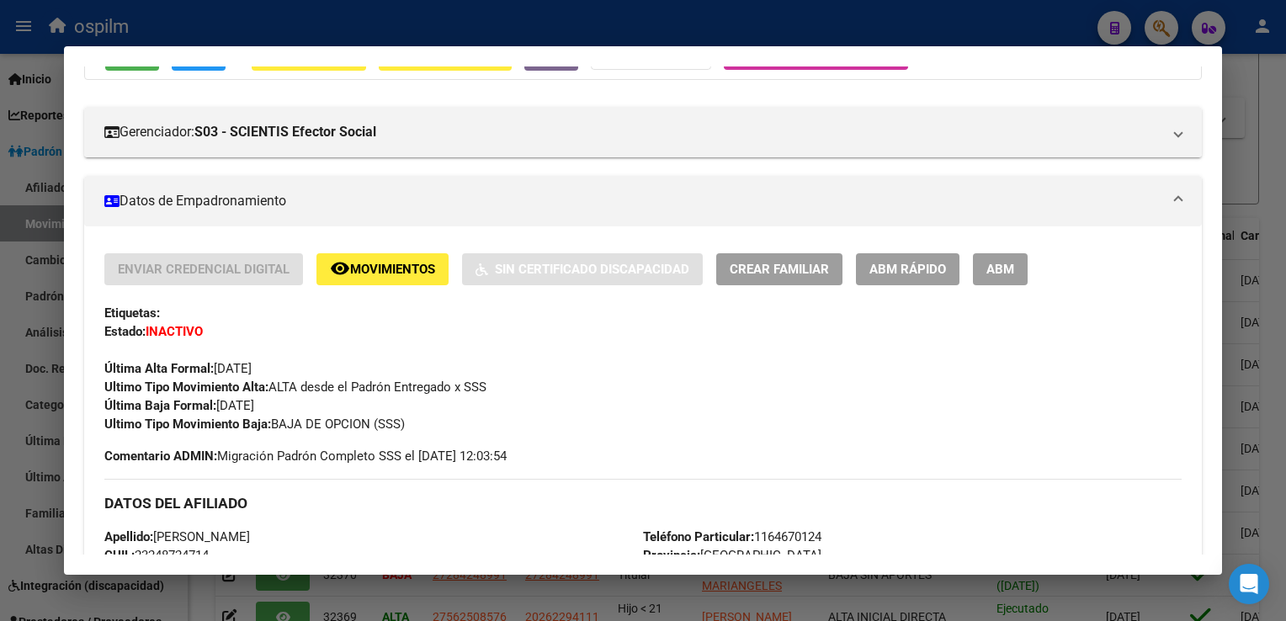
scroll to position [0, 0]
